Goal: Task Accomplishment & Management: Complete application form

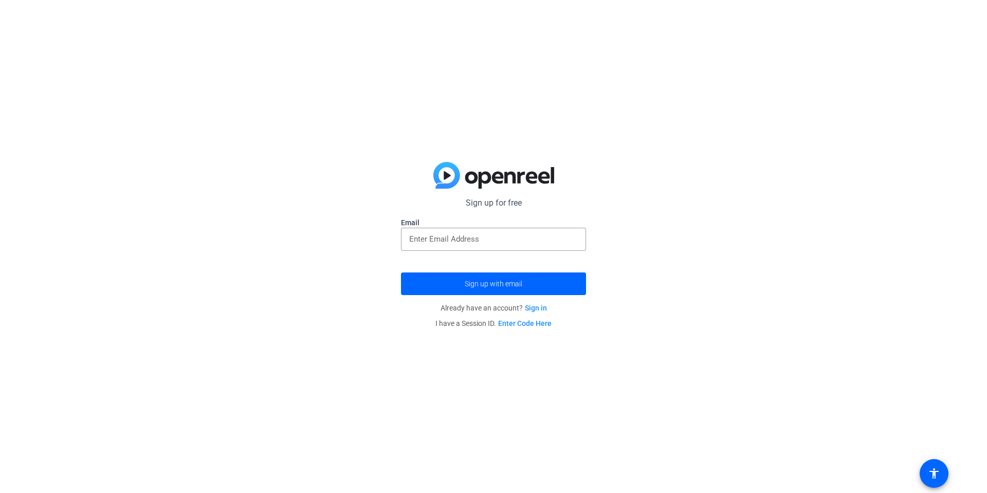
click at [539, 308] on link "Sign in" at bounding box center [536, 308] width 22 height 8
click at [497, 278] on span "submit" at bounding box center [493, 283] width 185 height 25
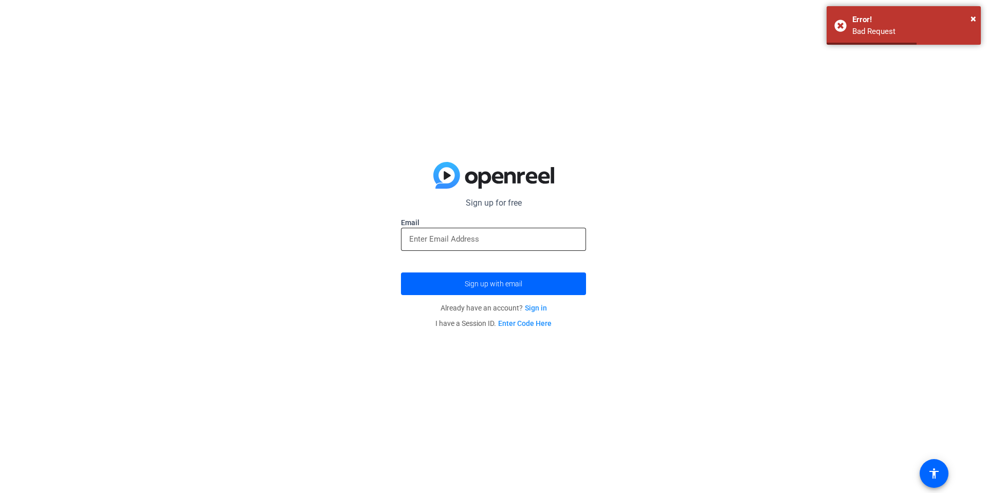
click at [499, 239] on input "email" at bounding box center [493, 239] width 169 height 12
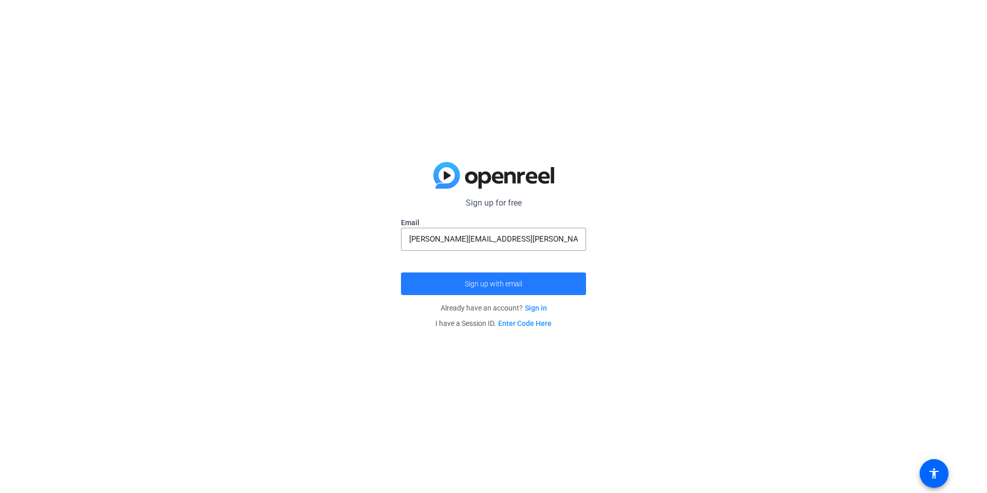
click at [493, 284] on span "Sign up with email" at bounding box center [494, 284] width 58 height 0
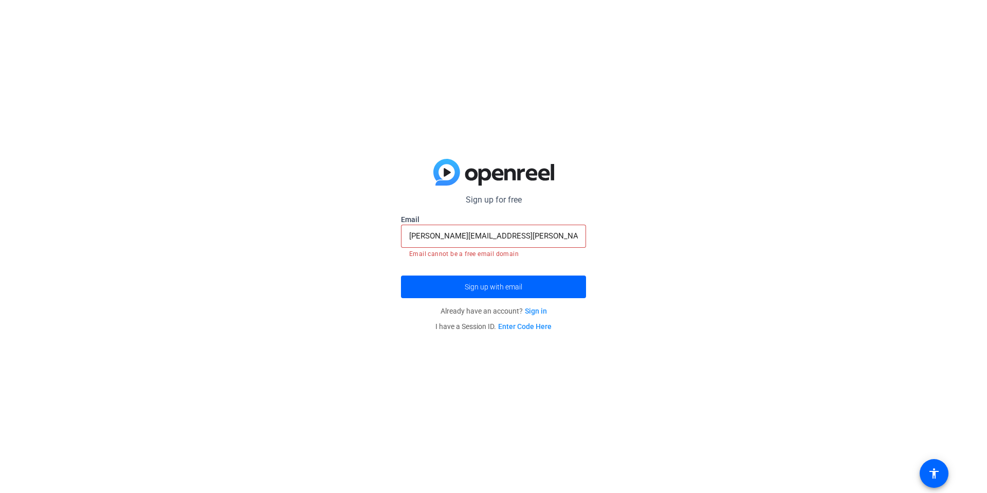
click at [515, 240] on input "[PERSON_NAME][EMAIL_ADDRESS][PERSON_NAME][DOMAIN_NAME]" at bounding box center [493, 236] width 169 height 12
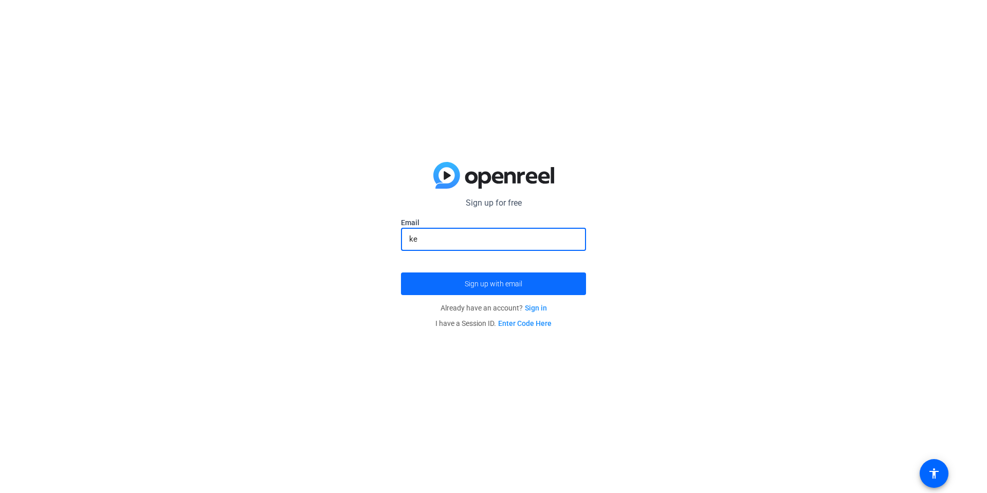
type input "k"
click at [421, 283] on span "submit" at bounding box center [493, 283] width 185 height 25
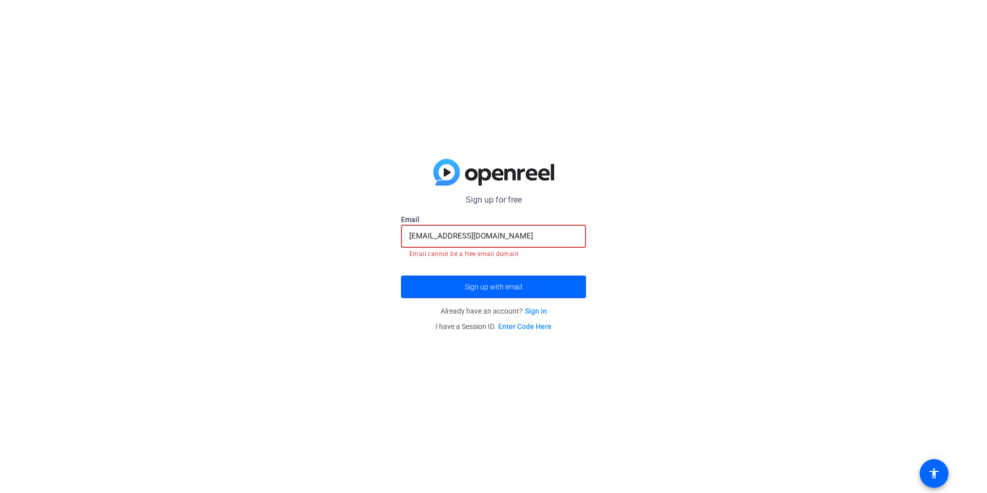
click at [523, 238] on input "[EMAIL_ADDRESS][DOMAIN_NAME]" at bounding box center [493, 236] width 169 height 12
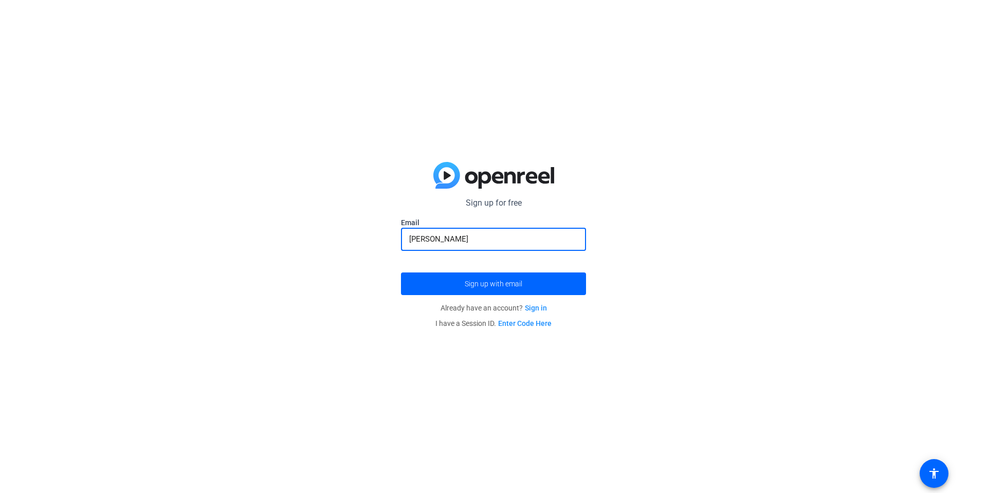
type input "J"
